Goal: Task Accomplishment & Management: Complete application form

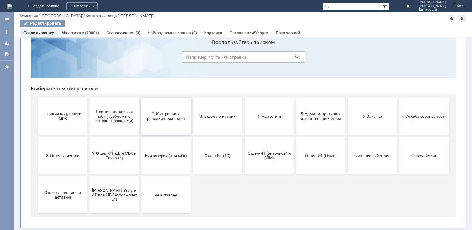
scroll to position [20, 0]
click at [125, 156] on span "9. Отдел-ИТ (Для МБК и Пекарни)" at bounding box center [115, 155] width 46 height 9
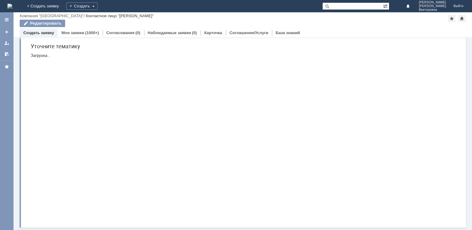
scroll to position [0, 0]
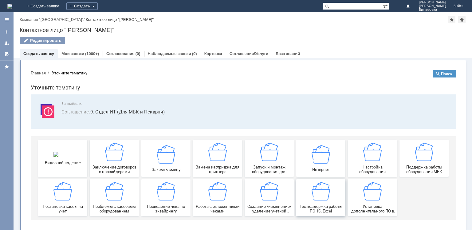
click at [319, 195] on img at bounding box center [321, 191] width 18 height 18
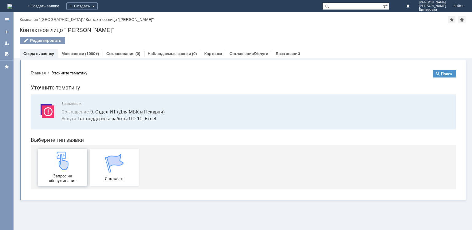
click at [63, 171] on div "Запрос на обслуживание" at bounding box center [63, 167] width 46 height 31
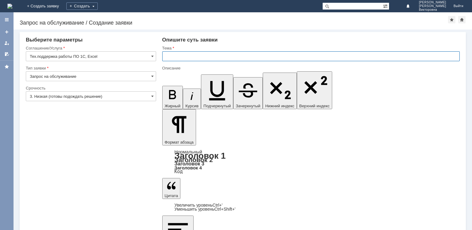
click at [186, 54] on input "text" at bounding box center [311, 56] width 298 height 10
type input "Табеля."
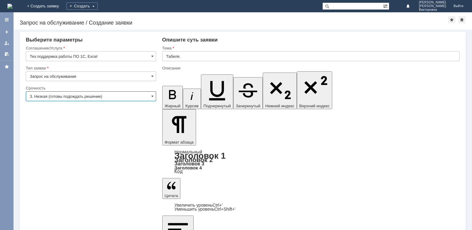
drag, startPoint x: 48, startPoint y: 94, endPoint x: 47, endPoint y: 99, distance: 5.0
click at [48, 94] on input "3. Низкая (готовы подождать решение)" at bounding box center [91, 96] width 130 height 10
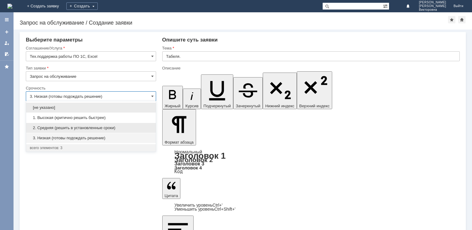
click at [50, 125] on div "2. Средняя (решить в установленные сроки)" at bounding box center [91, 128] width 130 height 10
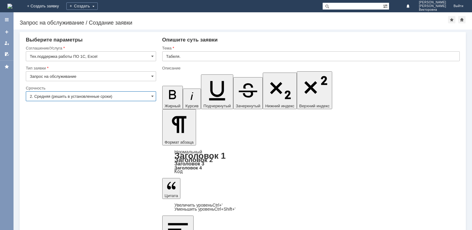
type input "2. Средняя (решить в установленные сроки)"
